Goal: Task Accomplishment & Management: Use online tool/utility

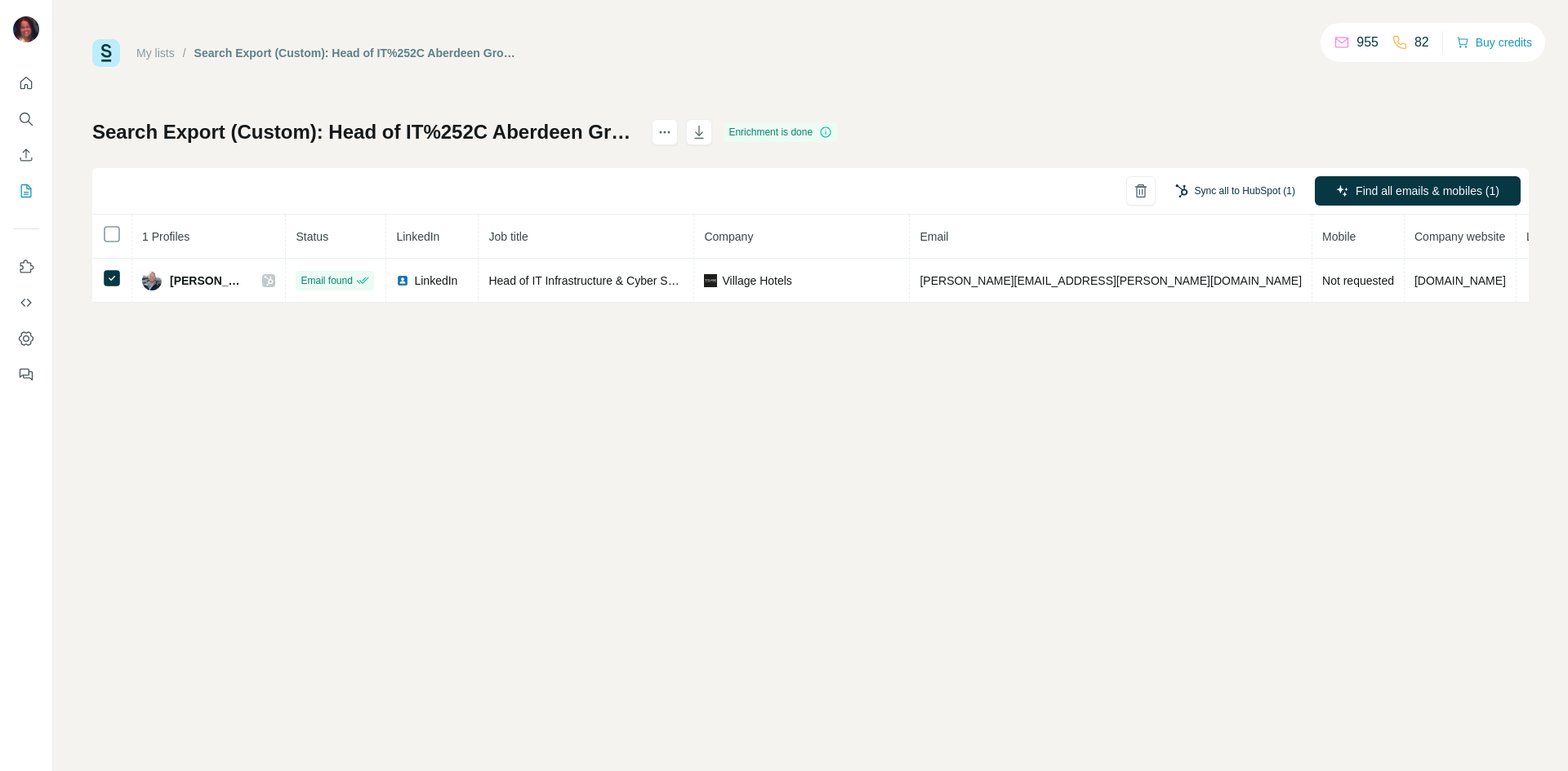
click at [1265, 192] on button "Sync all to HubSpot (1)" at bounding box center [1235, 191] width 143 height 25
click at [1164, 320] on button "Sync all to HubSpot" at bounding box center [1209, 314] width 181 height 33
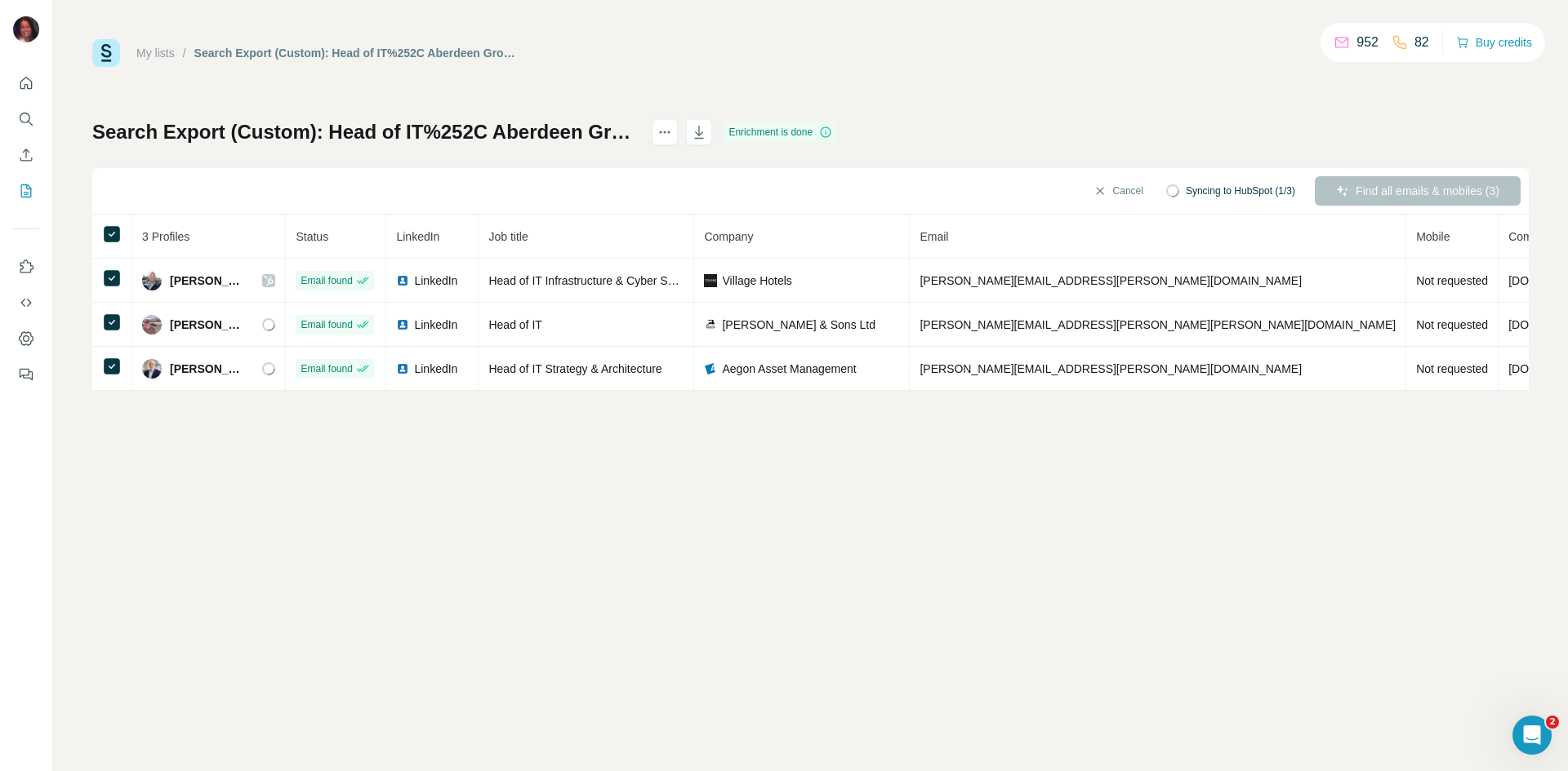
click at [1381, 190] on div "Find all emails & mobiles (3)" at bounding box center [1417, 191] width 206 height 29
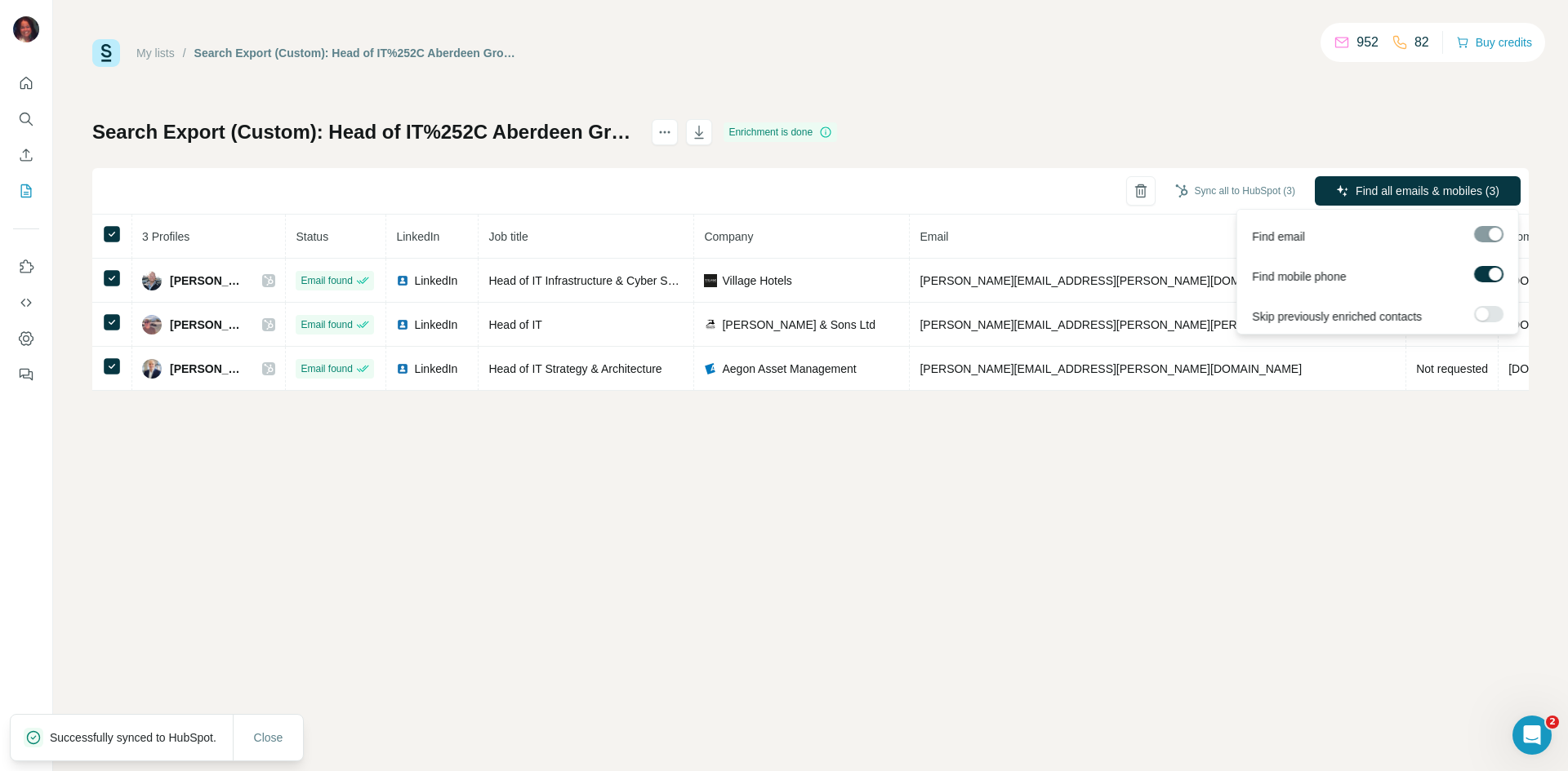
click at [1381, 190] on span "Find all emails & mobiles (3)" at bounding box center [1427, 191] width 144 height 16
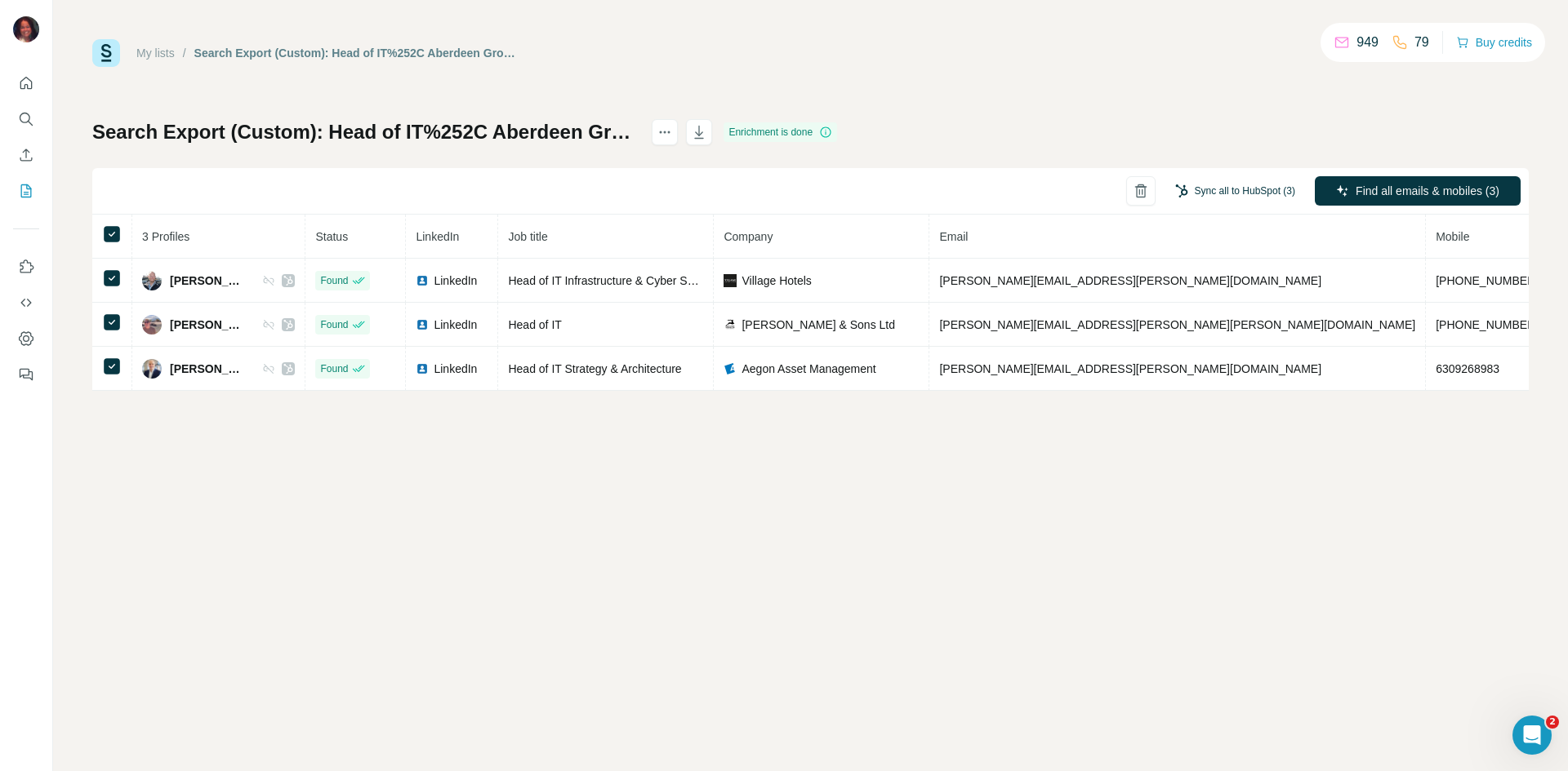
click at [1203, 179] on button "Sync all to HubSpot (3)" at bounding box center [1235, 191] width 143 height 25
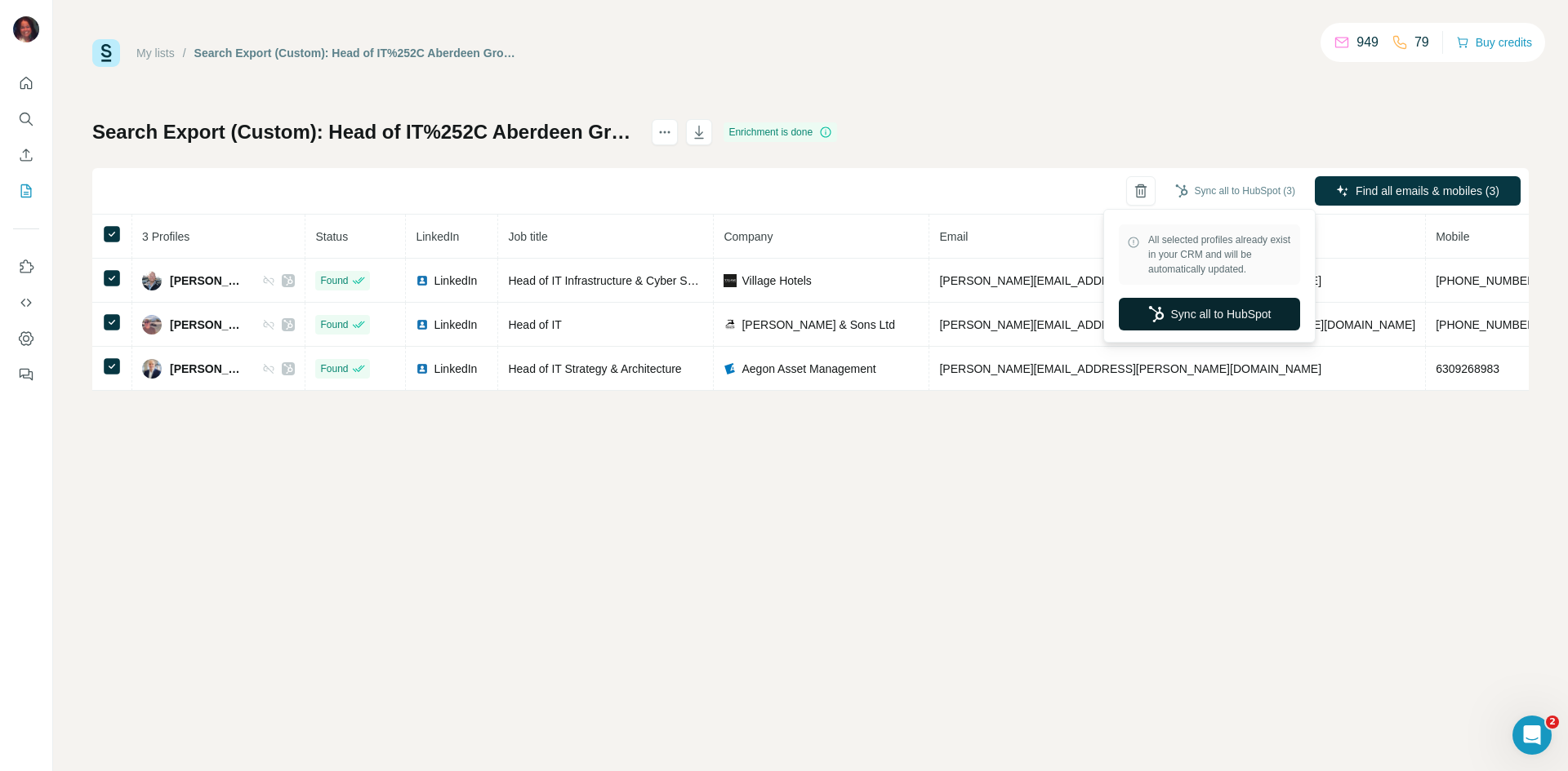
click at [1161, 303] on button "Sync all to HubSpot" at bounding box center [1209, 314] width 181 height 33
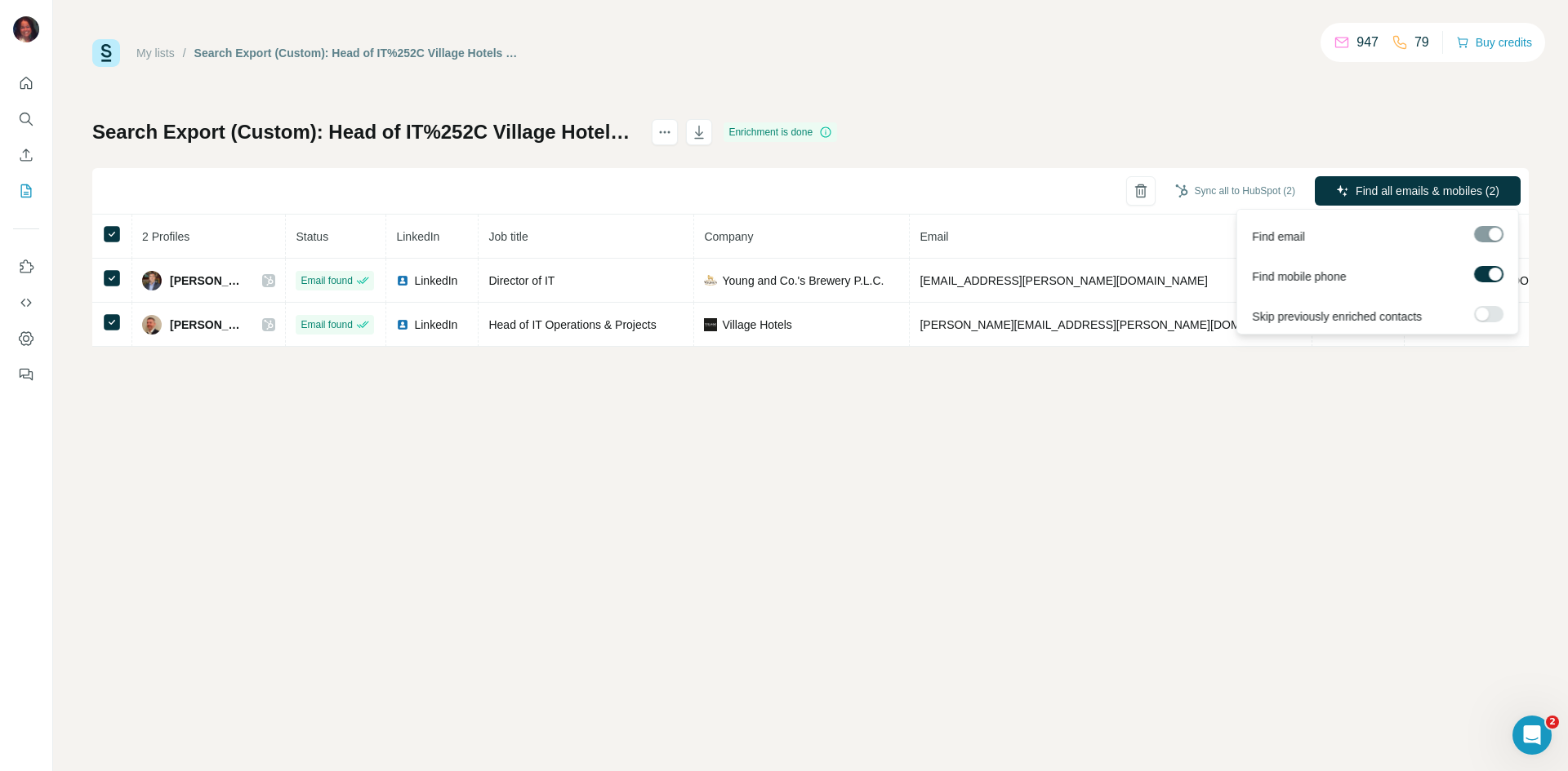
click at [1358, 207] on div "Find all emails & mobiles (2)" at bounding box center [1417, 192] width 206 height 33
click at [1366, 190] on span "Find all emails & mobiles (2)" at bounding box center [1427, 191] width 144 height 16
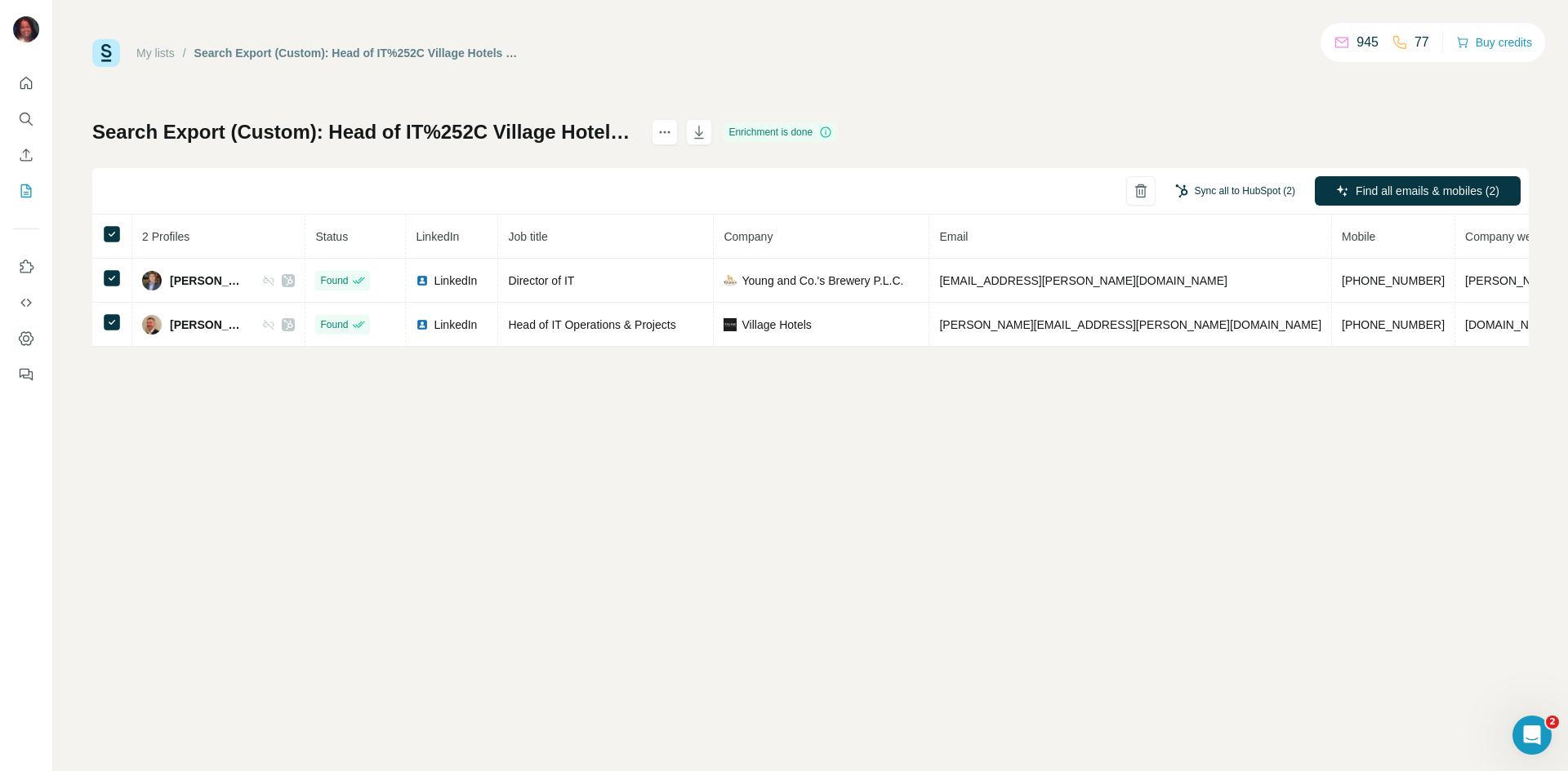
click at [1200, 190] on button "Sync all to HubSpot (2)" at bounding box center [1235, 191] width 143 height 25
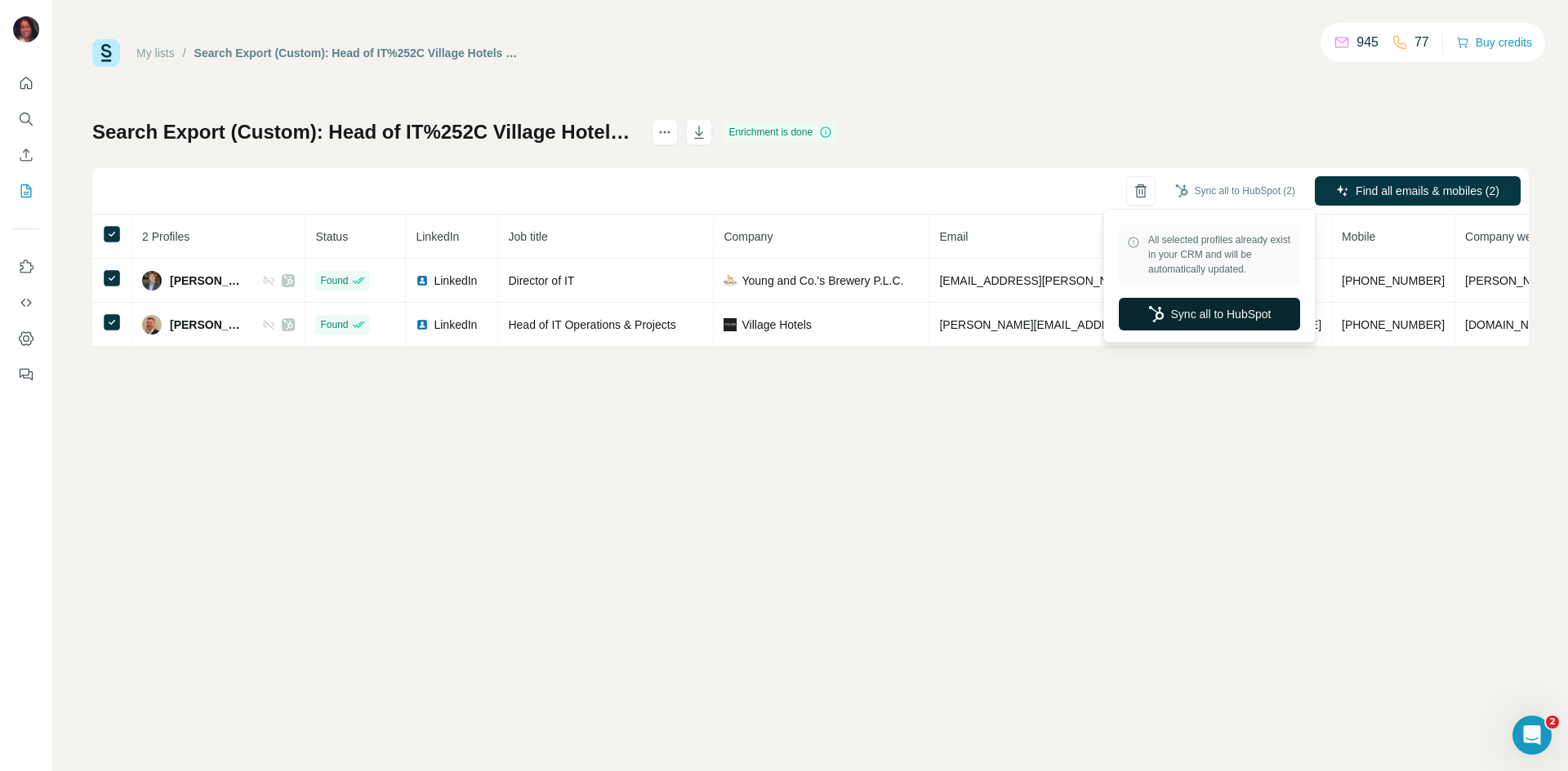
click at [1183, 304] on button "Sync all to HubSpot" at bounding box center [1209, 314] width 181 height 33
